Goal: Task Accomplishment & Management: Use online tool/utility

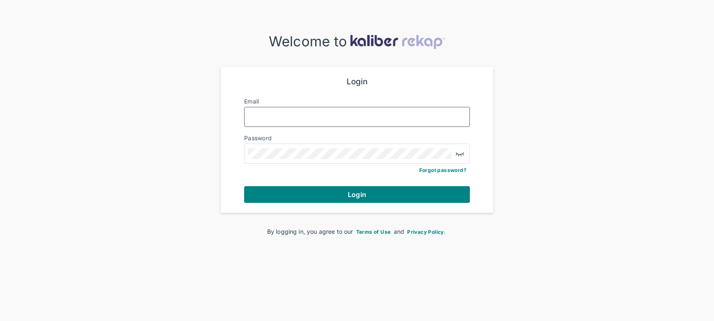
click at [341, 120] on input "Email" at bounding box center [357, 117] width 218 height 11
type input "*"
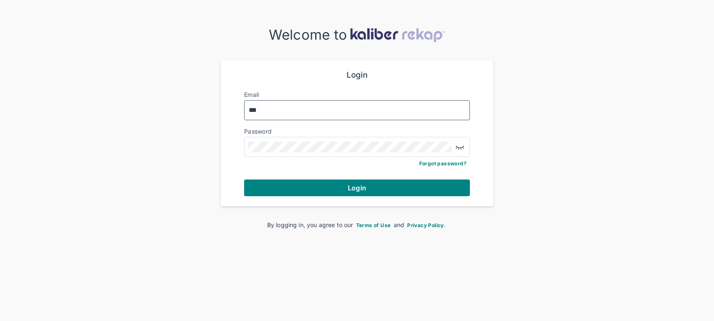
click at [361, 115] on div "***" at bounding box center [357, 110] width 226 height 20
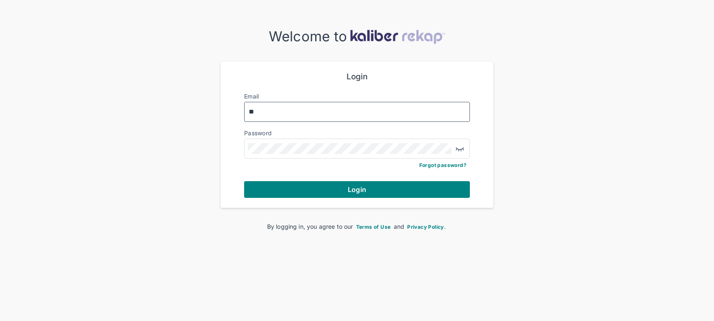
type input "*"
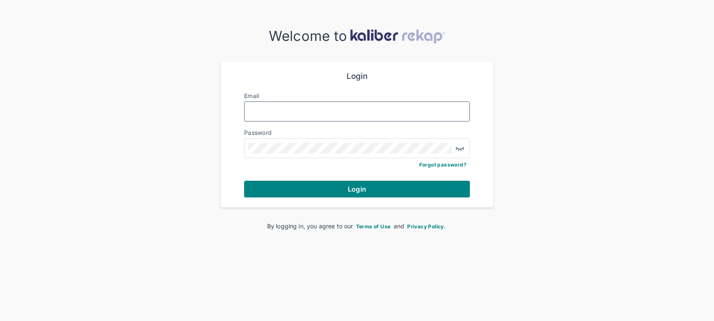
click at [330, 112] on input "Email" at bounding box center [357, 111] width 218 height 11
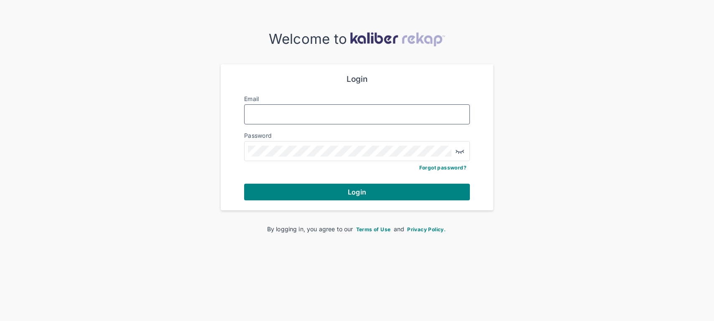
scroll to position [0, 0]
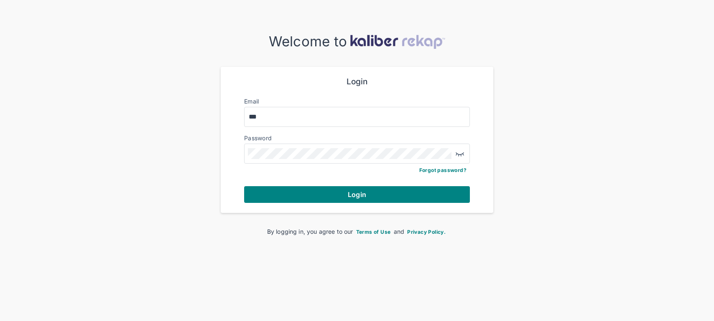
type input "**********"
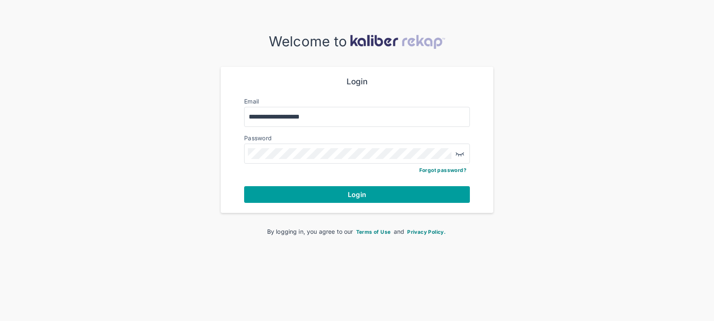
click at [327, 195] on button "Login" at bounding box center [357, 194] width 226 height 17
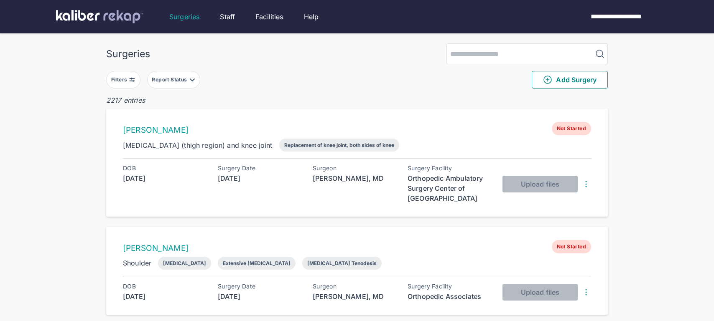
click at [125, 76] on div "Filters" at bounding box center [120, 79] width 18 height 7
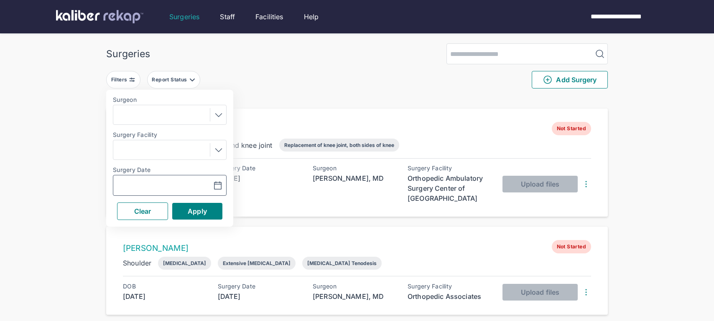
click at [216, 187] on icon "button" at bounding box center [218, 186] width 10 height 10
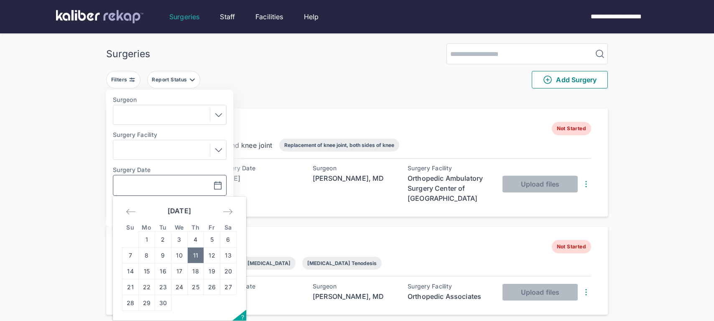
click at [194, 254] on td "11" at bounding box center [196, 256] width 16 height 16
type input "**********"
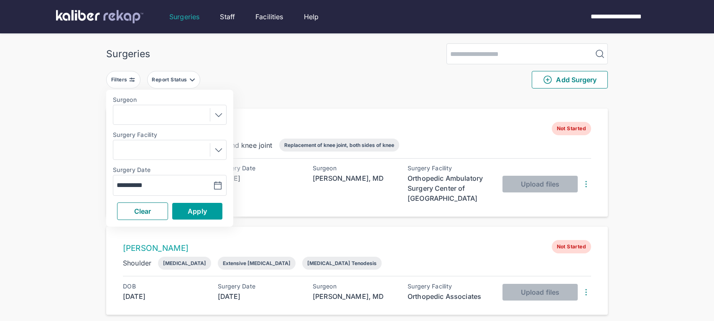
click at [204, 206] on button "Apply" at bounding box center [197, 211] width 50 height 17
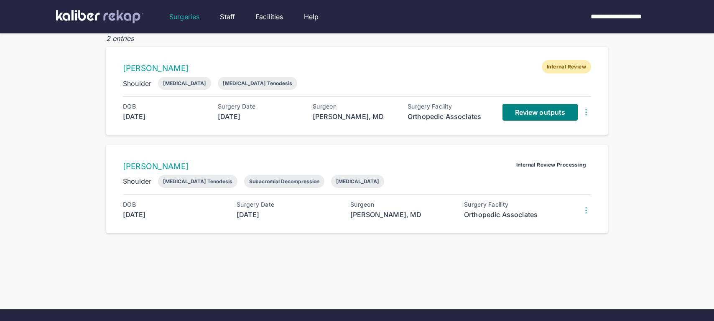
scroll to position [66, 0]
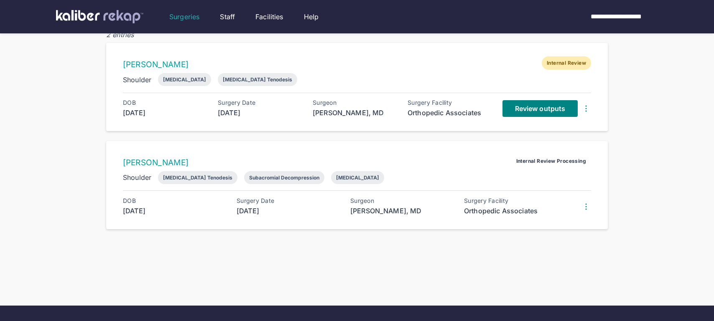
click at [587, 207] on img at bounding box center [586, 207] width 10 height 10
click at [549, 221] on div "View Raw Images" at bounding box center [552, 225] width 85 height 8
click at [647, 135] on div "Surgeries Filters ( 1 ) Report Status Add Surgery 2 entries [PERSON_NAME] Inter…" at bounding box center [357, 111] width 714 height 355
